Goal: Task Accomplishment & Management: Use online tool/utility

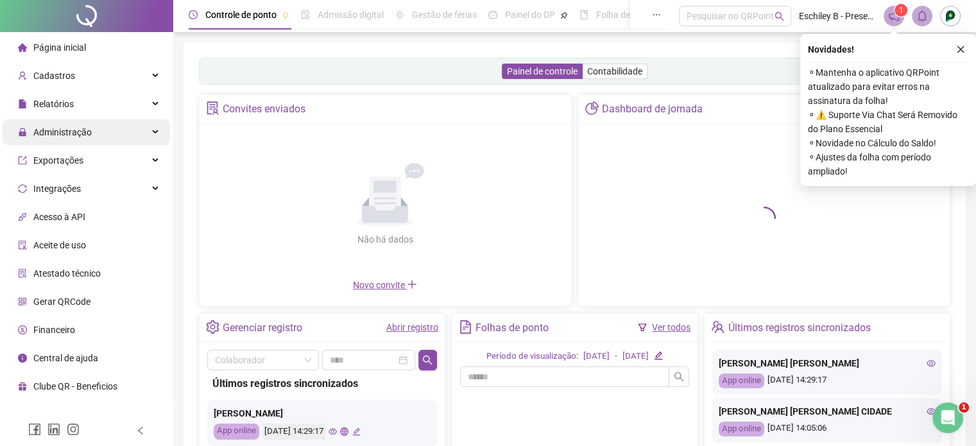
click at [128, 137] on div "Administração" at bounding box center [86, 132] width 167 height 26
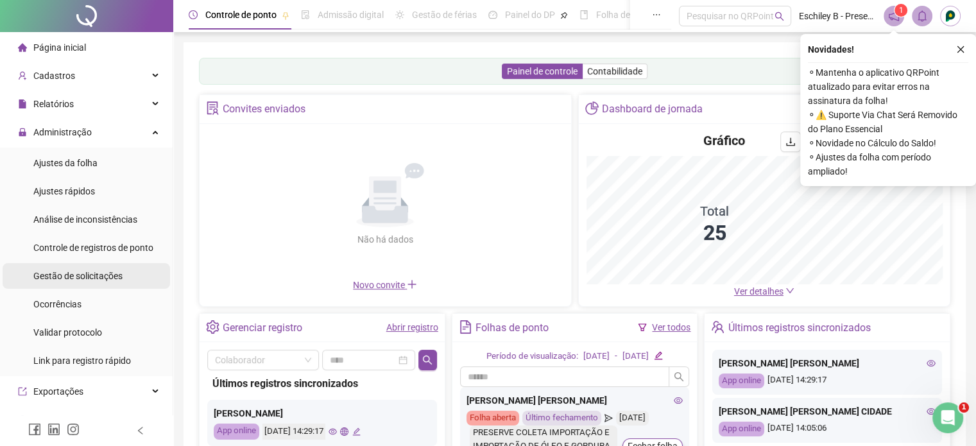
click at [81, 276] on span "Gestão de solicitações" at bounding box center [77, 276] width 89 height 10
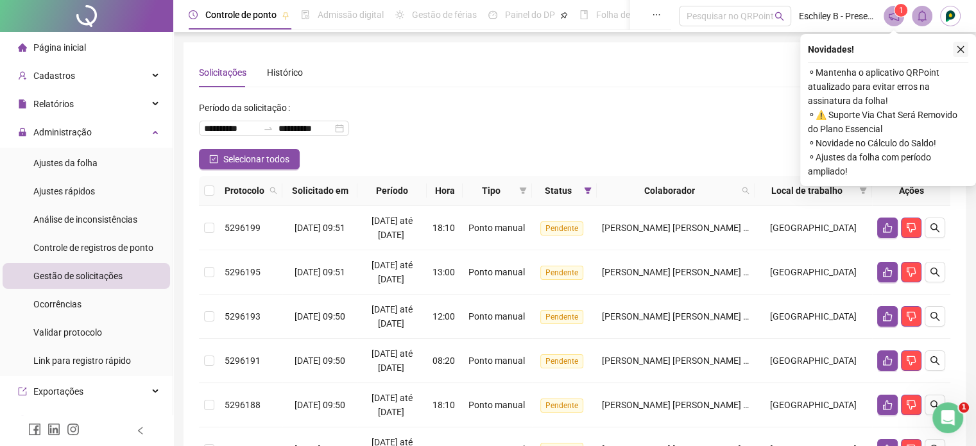
click at [960, 43] on button "button" at bounding box center [959, 49] width 15 height 15
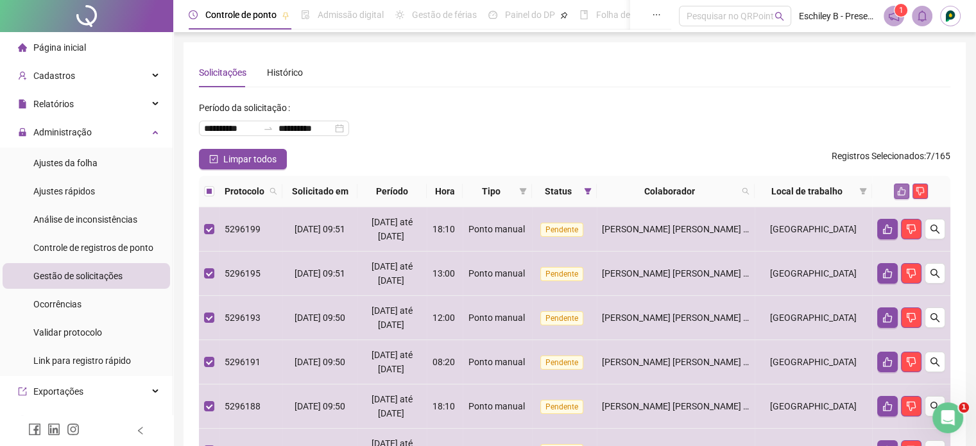
click at [906, 185] on button "button" at bounding box center [900, 190] width 15 height 15
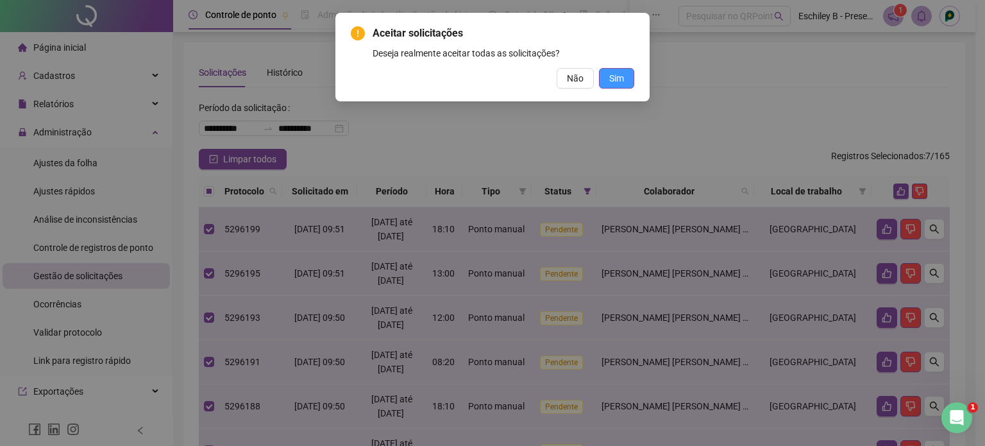
click at [613, 87] on button "Sim" at bounding box center [616, 78] width 35 height 21
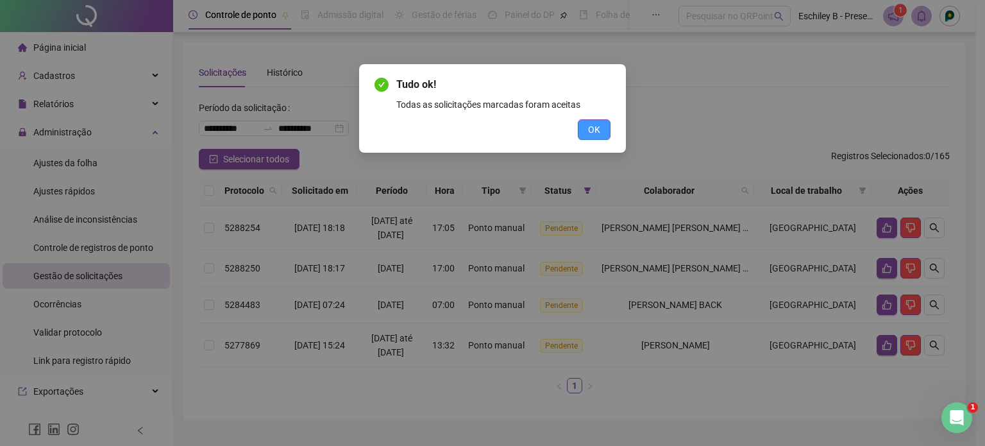
click at [592, 135] on span "OK" at bounding box center [594, 130] width 12 height 14
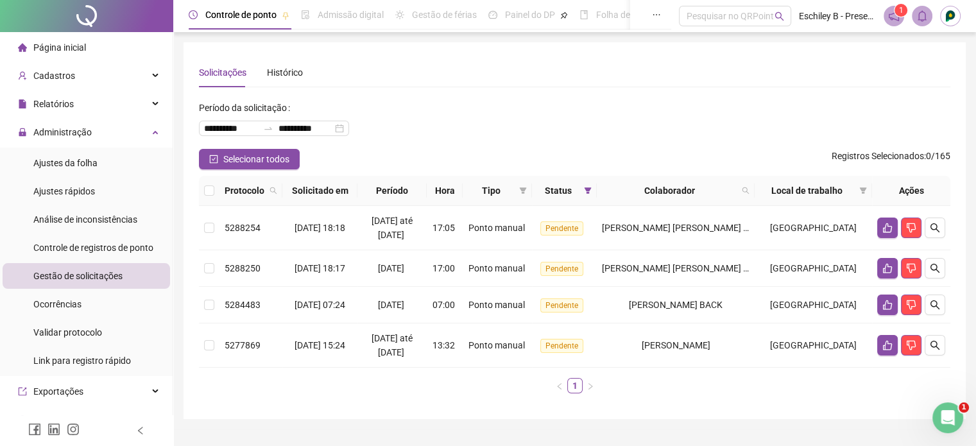
click at [59, 47] on span "Página inicial" at bounding box center [59, 47] width 53 height 10
